Goal: Task Accomplishment & Management: Use online tool/utility

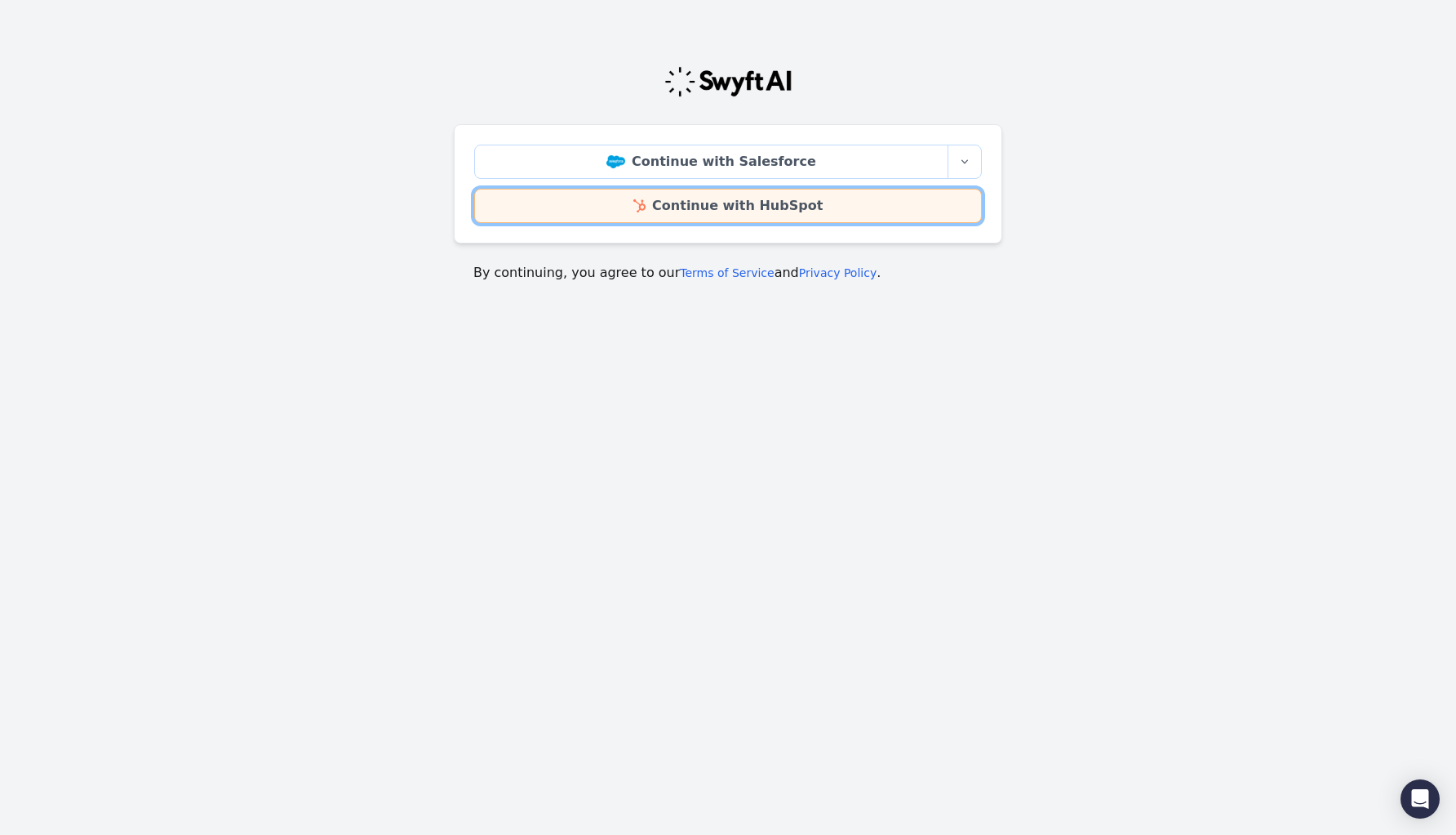
click at [568, 212] on link "Continue with HubSpot" at bounding box center [728, 206] width 508 height 34
click at [574, 200] on link "Continue with HubSpot" at bounding box center [728, 206] width 508 height 34
